Goal: Transaction & Acquisition: Subscribe to service/newsletter

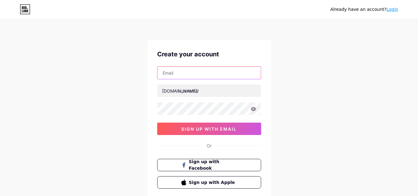
click at [187, 75] on input "text" at bounding box center [209, 73] width 103 height 12
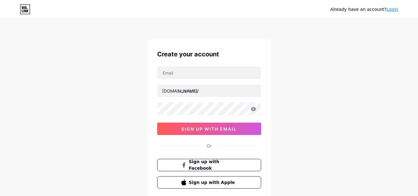
click at [308, 100] on div "Already have an account? Login Create your account bio.link/ sign up with email…" at bounding box center [209, 118] width 418 height 237
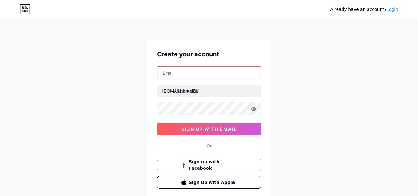
click at [185, 72] on input "text" at bounding box center [209, 73] width 103 height 12
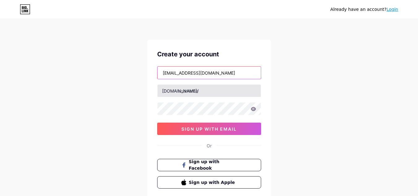
type input "[EMAIL_ADDRESS][DOMAIN_NAME]"
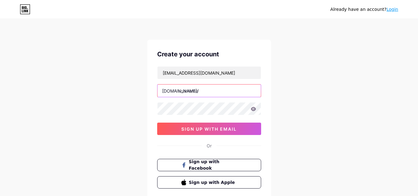
click at [187, 91] on input "text" at bounding box center [209, 91] width 103 height 12
type input "kristinecadungog"
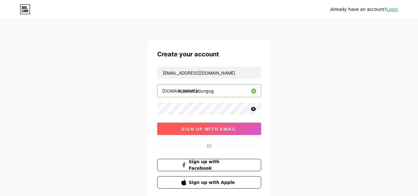
click at [207, 127] on span "sign up with email" at bounding box center [208, 128] width 55 height 5
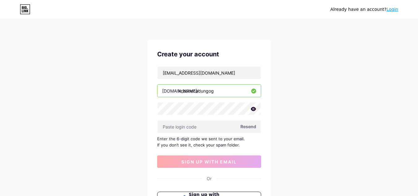
click at [252, 127] on span "Resend" at bounding box center [249, 126] width 16 height 7
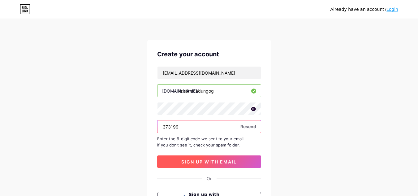
type input "373199"
click at [228, 161] on span "sign up with email" at bounding box center [208, 161] width 55 height 5
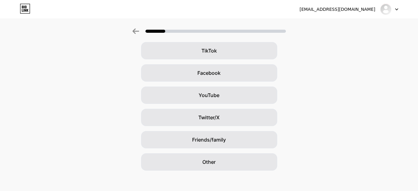
scroll to position [72, 0]
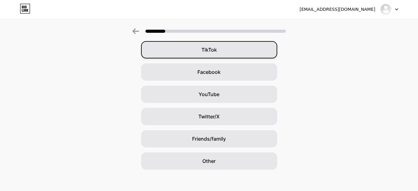
click at [213, 49] on span "TikTok" at bounding box center [209, 49] width 15 height 7
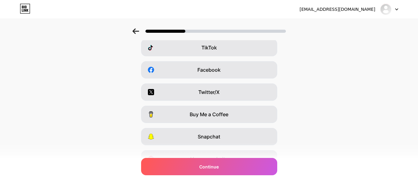
scroll to position [75, 0]
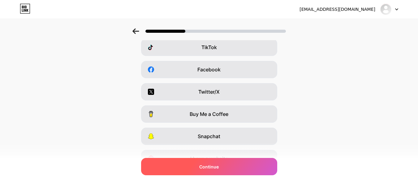
click at [222, 165] on div "Continue" at bounding box center [209, 166] width 136 height 17
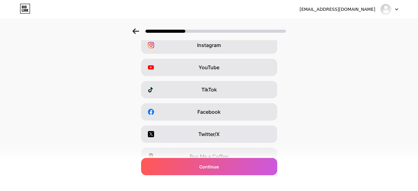
scroll to position [33, 0]
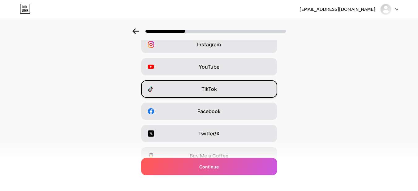
click at [209, 89] on span "TikTok" at bounding box center [209, 88] width 15 height 7
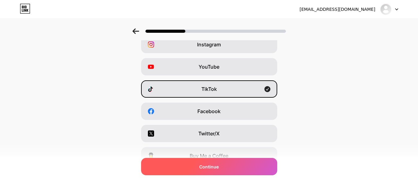
click at [224, 166] on div "Continue" at bounding box center [209, 166] width 136 height 17
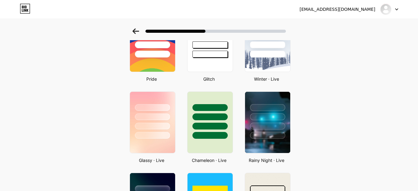
scroll to position [142, 0]
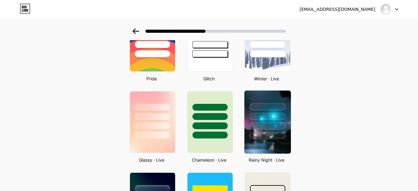
click at [272, 125] on div at bounding box center [268, 126] width 36 height 7
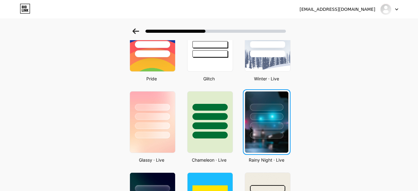
scroll to position [0, 0]
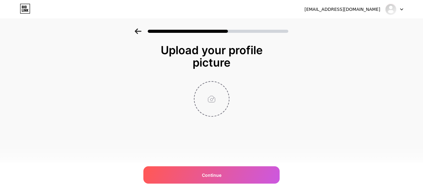
click at [212, 100] on input "file" at bounding box center [211, 99] width 34 height 34
type input "C:\fakepath\PART TINE PP.jpg"
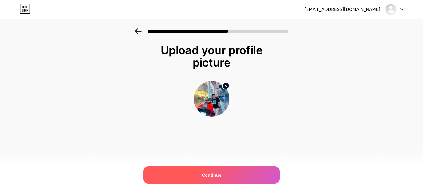
click at [214, 176] on span "Continue" at bounding box center [212, 175] width 20 height 7
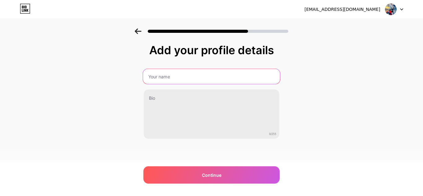
click at [165, 73] on input "text" at bounding box center [211, 76] width 137 height 15
type input "Kristine Cadungog"
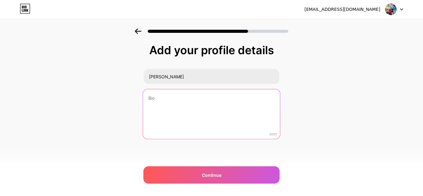
click at [184, 104] on textarea at bounding box center [211, 114] width 137 height 50
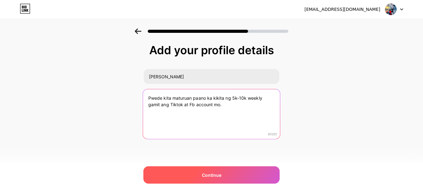
type textarea "Pwede kita maturuan paano ka kikita ng 5k-10k weekly gamit ang Tiktok at Fb acc…"
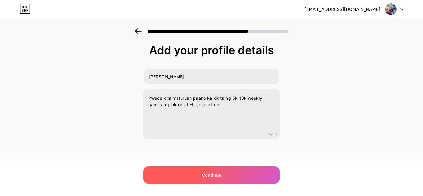
click at [216, 173] on span "Continue" at bounding box center [212, 175] width 20 height 7
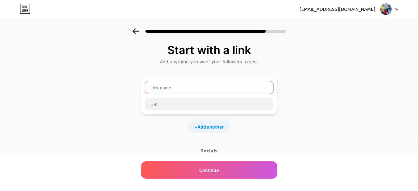
click at [173, 86] on input "text" at bounding box center [209, 87] width 128 height 12
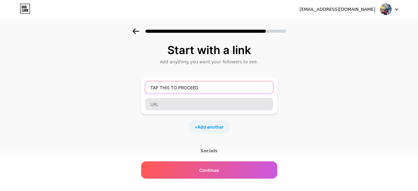
type input "TAP THIS TO PROCEED"
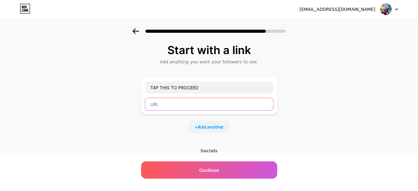
click at [176, 102] on input "text" at bounding box center [209, 104] width 128 height 12
paste input "m.me/kc.kristine.cadungog"
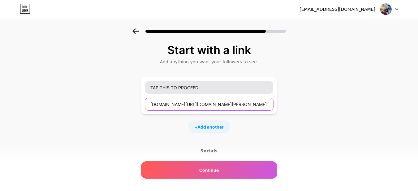
type input "m.me/kc.kristine.cadungog"
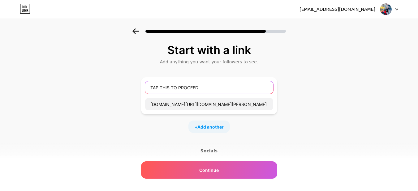
click at [160, 90] on input "TAP THIS TO PROCEED" at bounding box center [209, 87] width 128 height 12
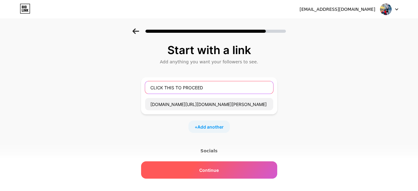
type input "CLICK THIS TO PROCEED"
click at [212, 170] on span "Continue" at bounding box center [209, 170] width 20 height 7
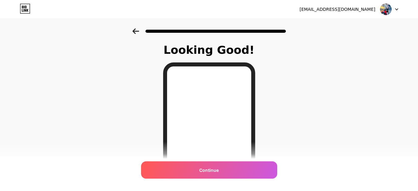
scroll to position [37, 0]
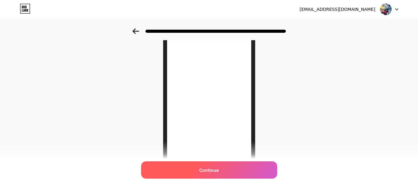
click at [216, 169] on span "Continue" at bounding box center [209, 170] width 20 height 7
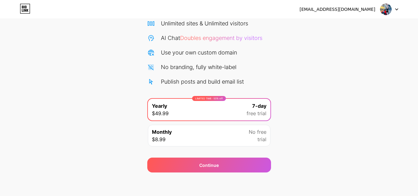
scroll to position [53, 0]
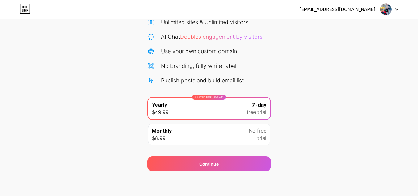
click at [215, 134] on div "Monthly $8.99 No free trial" at bounding box center [209, 135] width 123 height 22
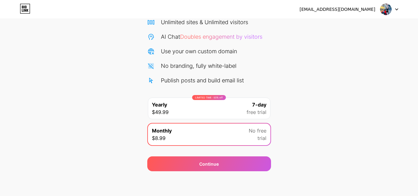
scroll to position [0, 0]
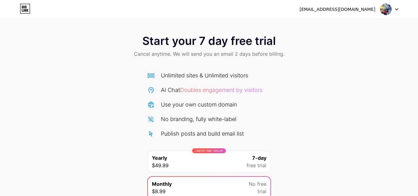
click at [319, 94] on div "Start your 7 day free trial Cancel anytime. We will send you an email 2 days be…" at bounding box center [209, 126] width 418 height 196
click at [26, 4] on icon at bounding box center [25, 9] width 10 height 10
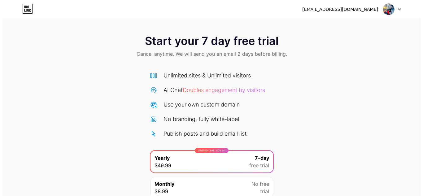
scroll to position [53, 0]
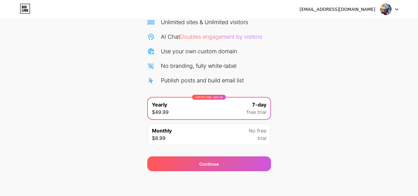
click at [214, 131] on div "Monthly $8.99 No free trial" at bounding box center [209, 135] width 123 height 22
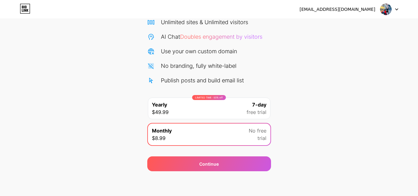
click at [193, 101] on div "LIMITED TIME : 50% off Yearly $49.99 7-day free trial" at bounding box center [209, 109] width 123 height 22
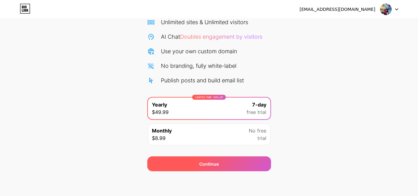
click at [218, 162] on div "Continue" at bounding box center [209, 164] width 20 height 7
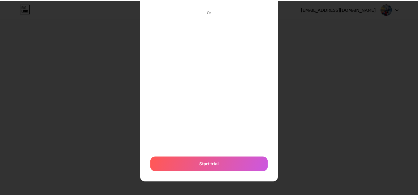
scroll to position [0, 0]
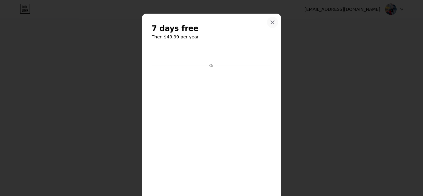
click at [268, 25] on div at bounding box center [272, 22] width 11 height 11
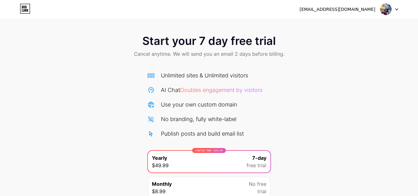
click at [353, 11] on div "[EMAIL_ADDRESS][DOMAIN_NAME]" at bounding box center [338, 9] width 76 height 7
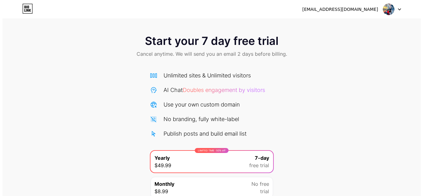
scroll to position [53, 0]
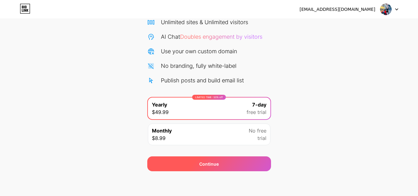
click at [214, 164] on div "Continue" at bounding box center [209, 164] width 20 height 7
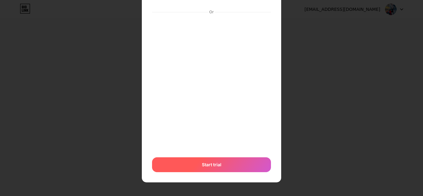
scroll to position [54, 0]
click at [206, 165] on span "Start trial" at bounding box center [212, 164] width 20 height 7
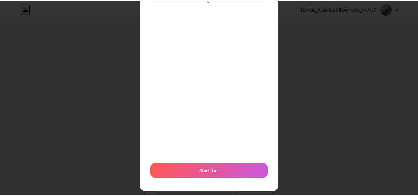
scroll to position [0, 0]
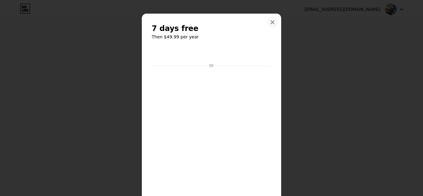
click at [271, 22] on icon at bounding box center [272, 22] width 5 height 5
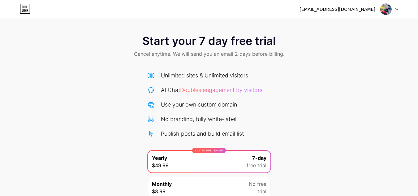
scroll to position [53, 0]
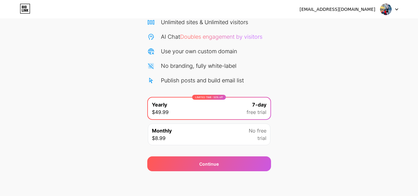
click at [324, 100] on div "Start your 7 day free trial Cancel anytime. We will send you an email 2 days be…" at bounding box center [209, 73] width 418 height 196
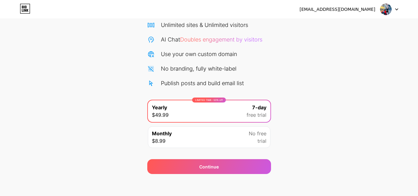
scroll to position [53, 0]
